Goal: Information Seeking & Learning: Learn about a topic

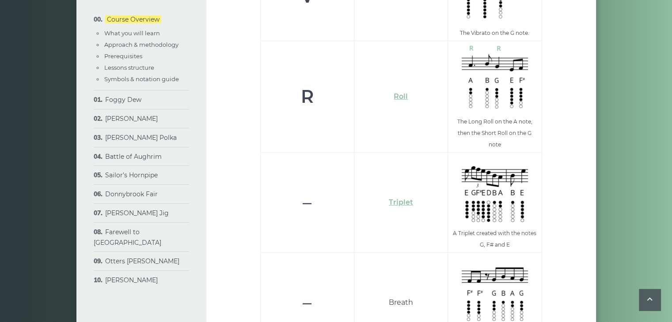
scroll to position [2631, 0]
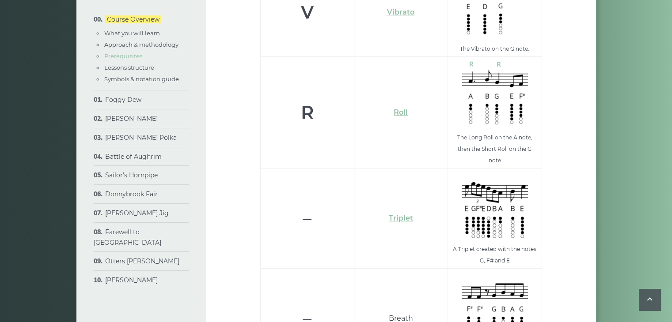
click at [114, 53] on link "Prerequisites" at bounding box center [123, 56] width 38 height 7
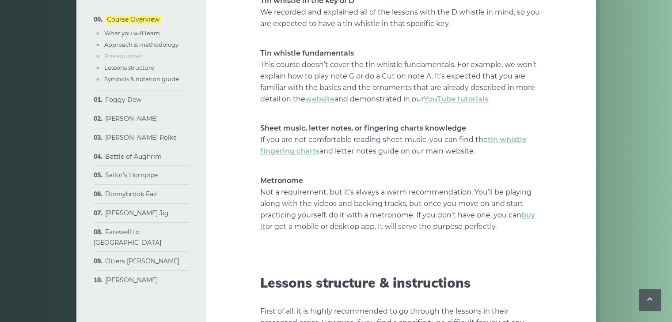
scroll to position [923, 0]
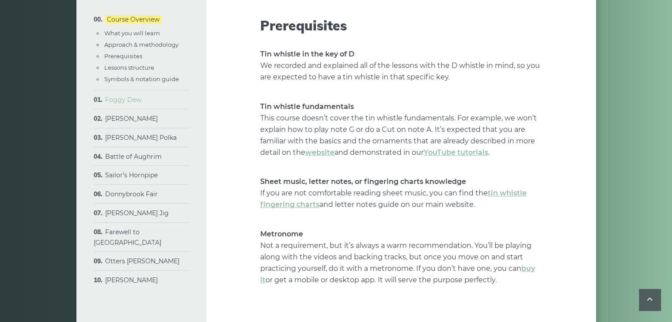
click at [119, 99] on link "Foggy Dew" at bounding box center [123, 100] width 36 height 8
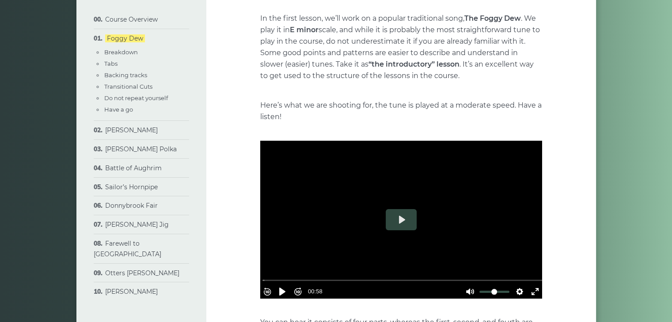
scroll to position [90, 0]
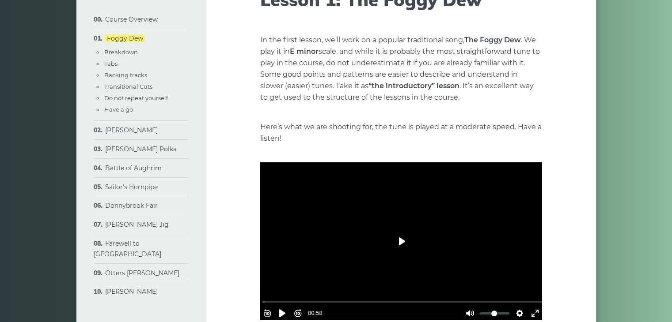
click at [399, 241] on button "Play" at bounding box center [400, 241] width 31 height 21
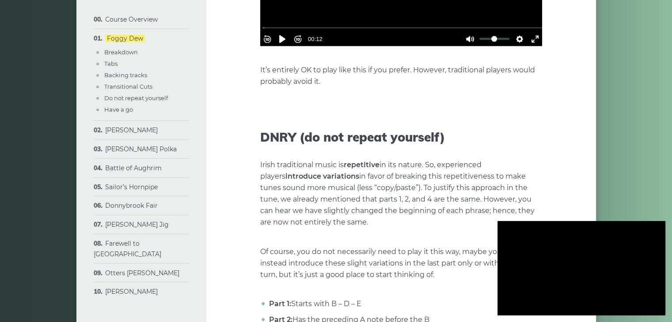
scroll to position [1999, 0]
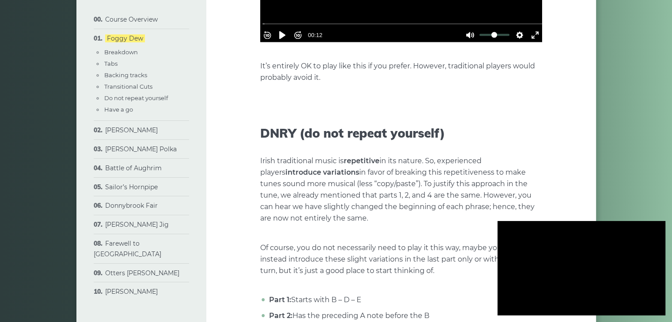
type input "***"
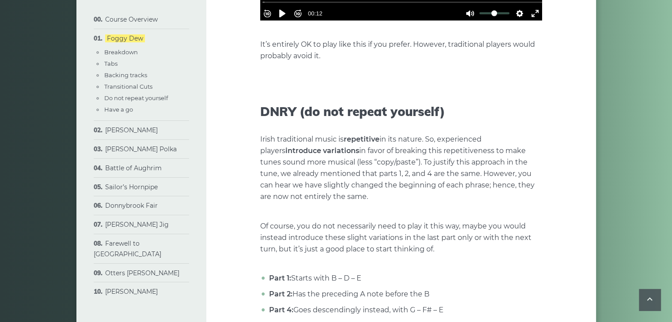
scroll to position [2024, 0]
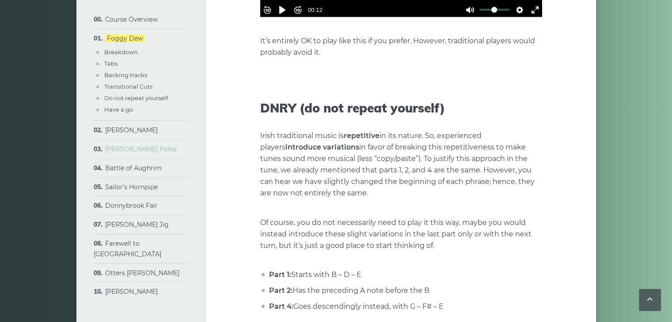
click at [135, 150] on link "[PERSON_NAME] Polka" at bounding box center [141, 149] width 72 height 8
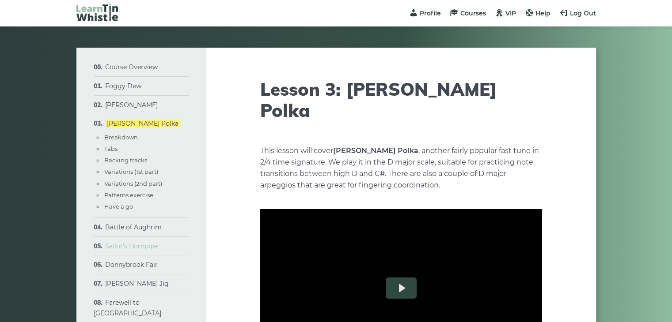
click at [114, 245] on link "Sailor’s Hornpipe" at bounding box center [131, 246] width 53 height 8
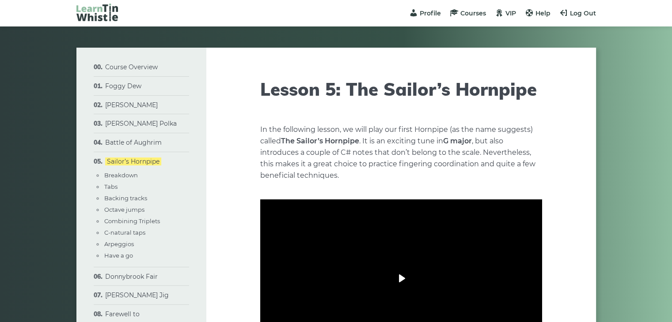
click at [400, 281] on button "Play" at bounding box center [400, 278] width 31 height 21
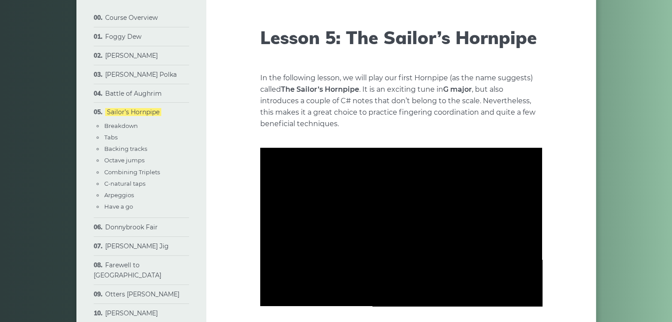
scroll to position [53, 0]
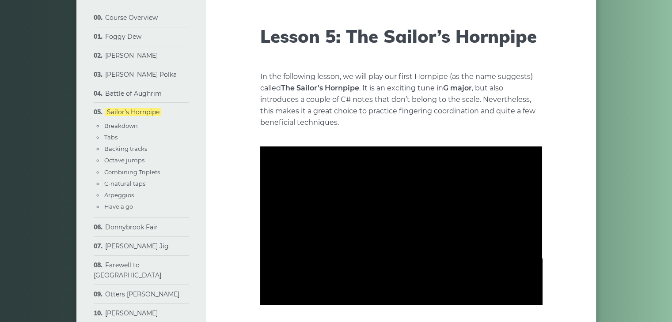
type input "***"
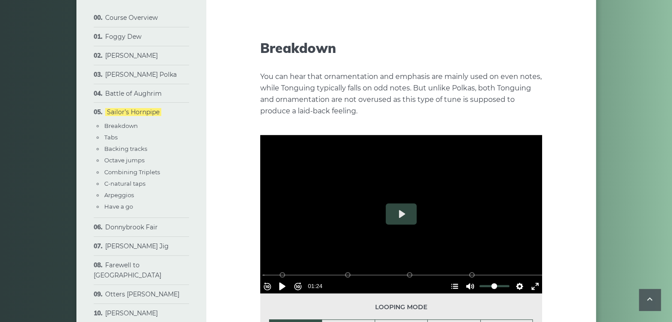
scroll to position [476, 0]
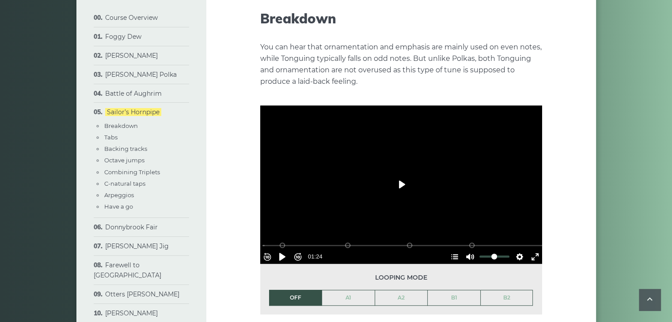
click at [401, 183] on button "Play" at bounding box center [400, 184] width 31 height 21
type input "***"
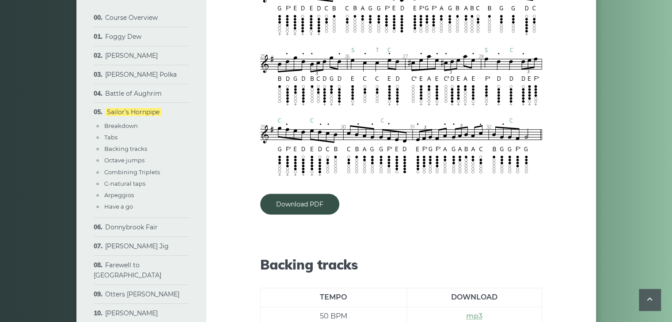
scroll to position [1338, 0]
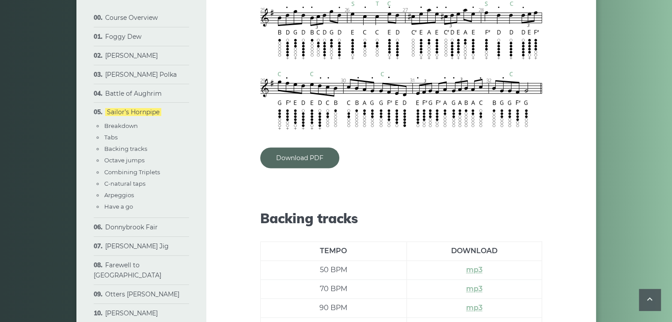
click at [295, 159] on link "Download PDF" at bounding box center [299, 157] width 79 height 21
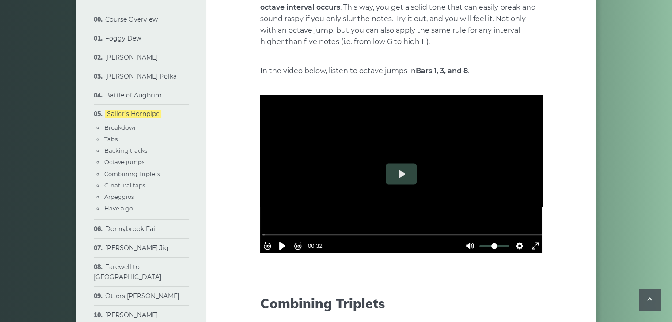
scroll to position [1787, 0]
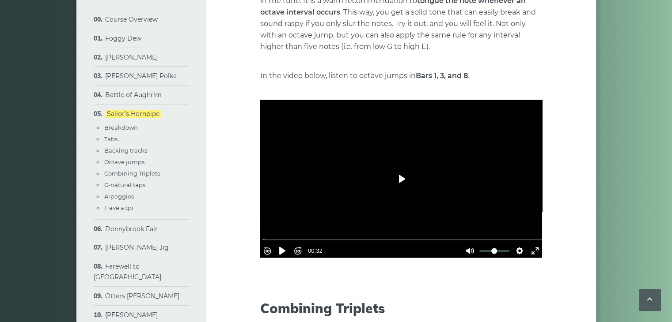
click at [400, 177] on button "Play" at bounding box center [400, 179] width 31 height 21
type input "***"
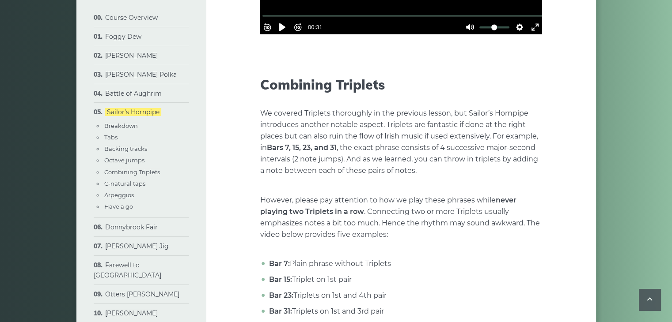
scroll to position [2012, 0]
